Goal: Information Seeking & Learning: Find specific fact

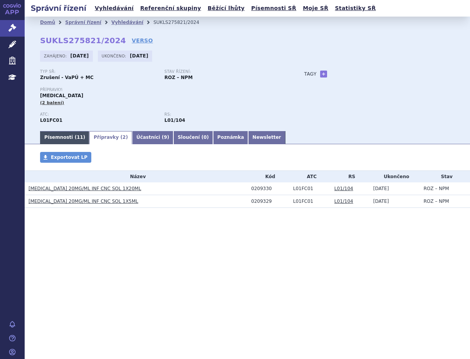
click at [64, 137] on link "Písemnosti ( 11 )" at bounding box center [64, 137] width 49 height 13
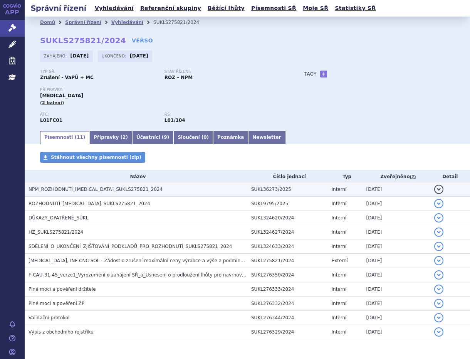
click at [65, 189] on span "NPM_ROZHODNUTÍ_[MEDICAL_DATA]_SUKLS275821_2024" at bounding box center [96, 189] width 134 height 5
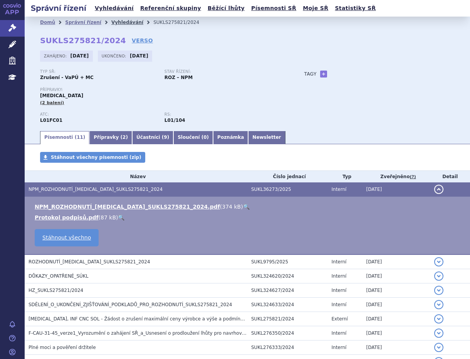
click at [123, 21] on link "Vyhledávání" at bounding box center [127, 22] width 32 height 5
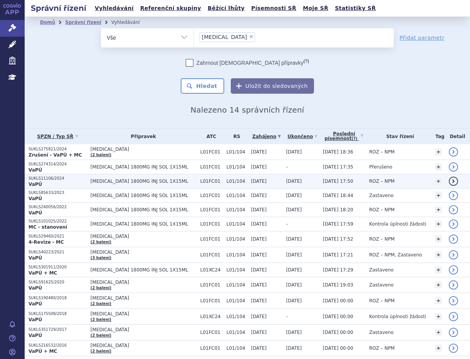
click at [140, 182] on span "DARZALEX 1800MG INJ SOL 1X15ML" at bounding box center [144, 181] width 106 height 5
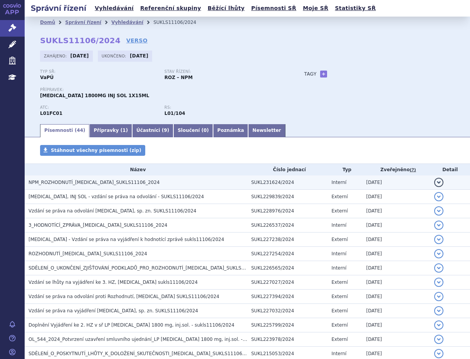
click at [109, 183] on span "NPM_ROZHODNUTÍ_DARZALEX_SUKLS11106_2024" at bounding box center [94, 182] width 131 height 5
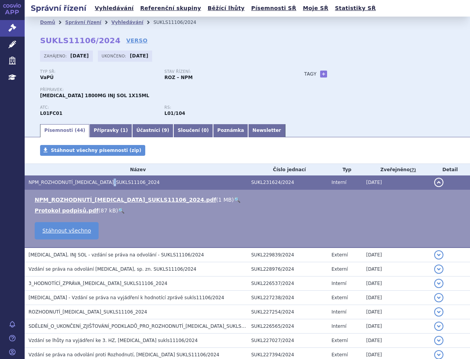
drag, startPoint x: 109, startPoint y: 183, endPoint x: 194, endPoint y: 200, distance: 86.1
click at [234, 200] on link "🔍" at bounding box center [237, 200] width 7 height 6
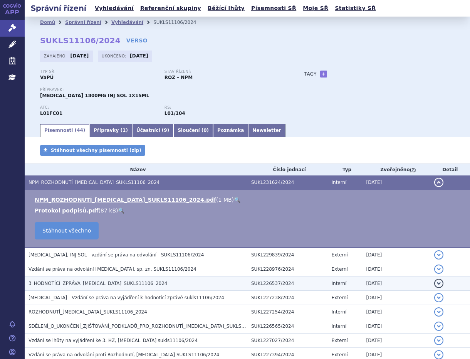
click at [113, 284] on span "3_HODNOTÍCÍ_ZPRÁVA_DARZALEX_SUKLS11106_2024" at bounding box center [98, 283] width 139 height 5
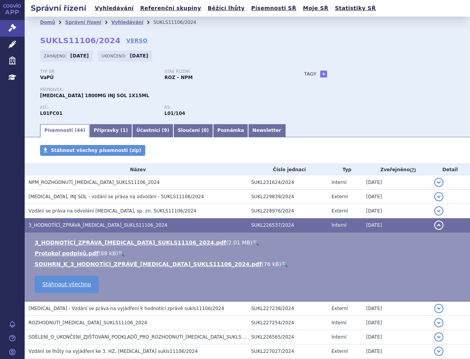
click at [282, 263] on link "🔍" at bounding box center [285, 264] width 7 height 6
